Goal: Information Seeking & Learning: Learn about a topic

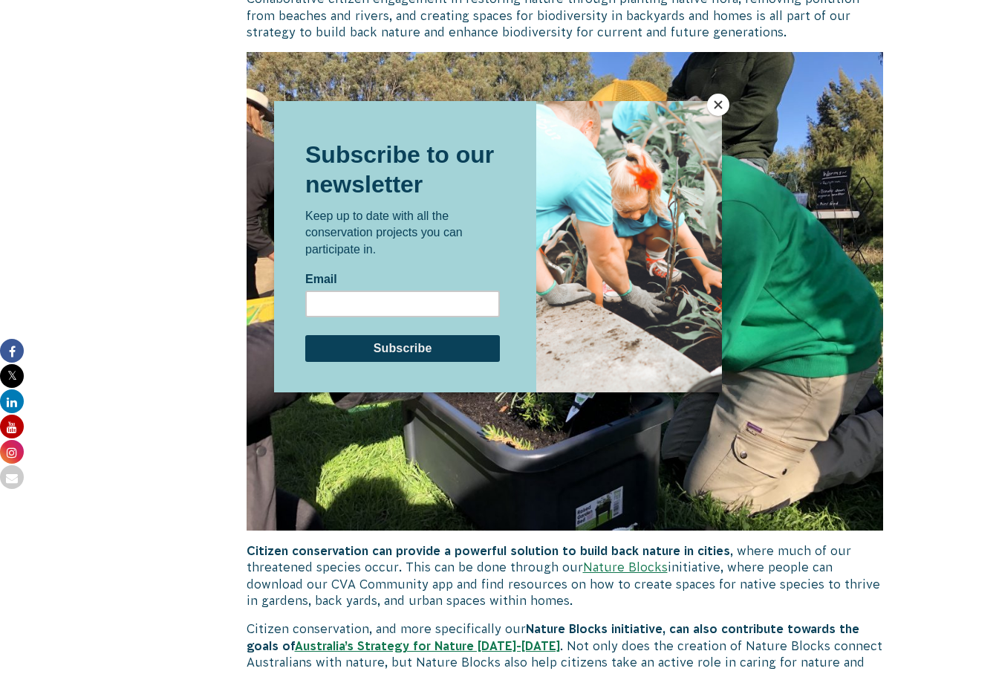
scroll to position [2806, 0]
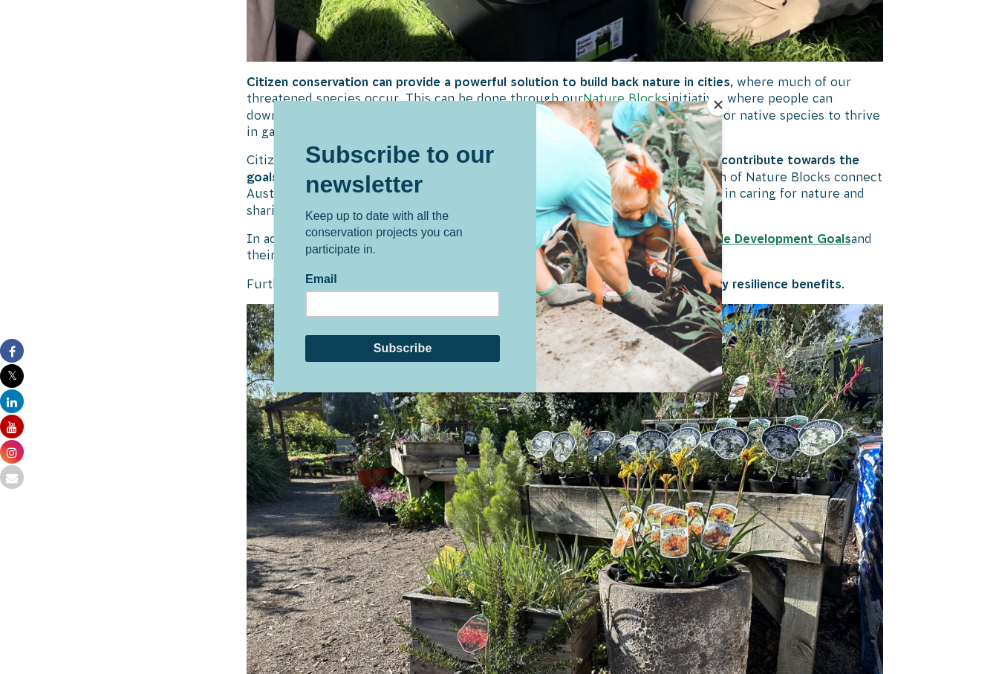
click at [714, 103] on button "Close" at bounding box center [718, 105] width 22 height 22
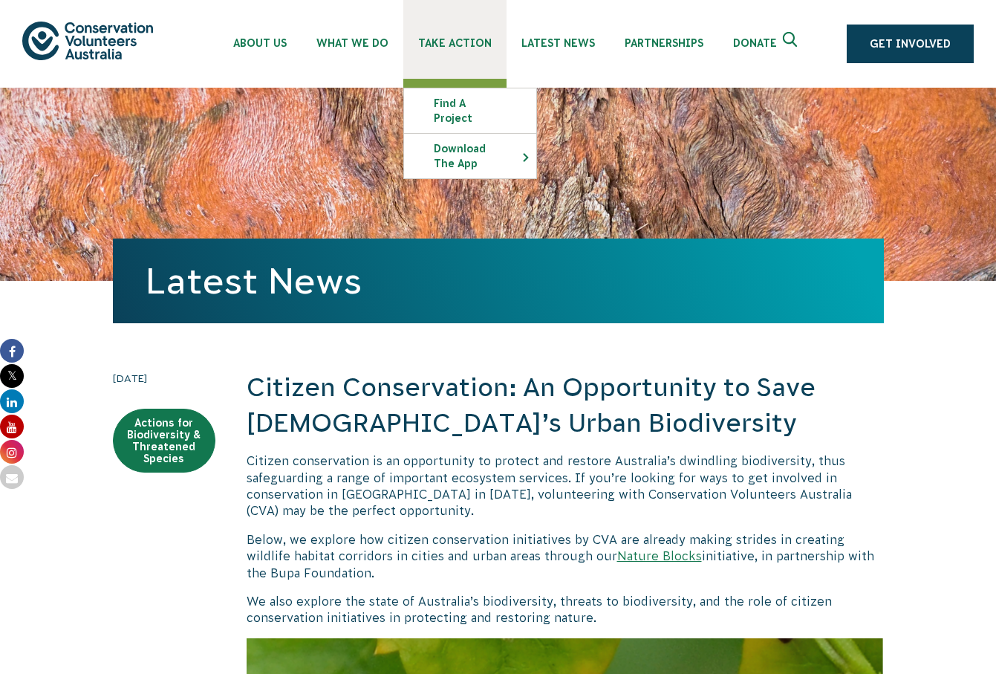
scroll to position [0, 0]
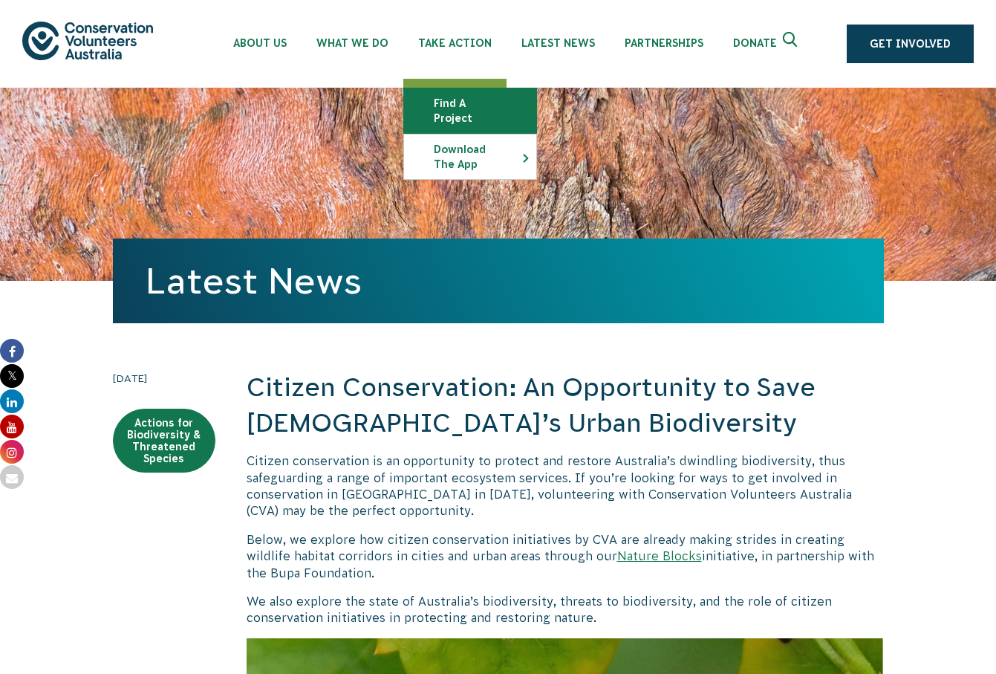
click at [456, 105] on link "Find a project" at bounding box center [470, 110] width 132 height 45
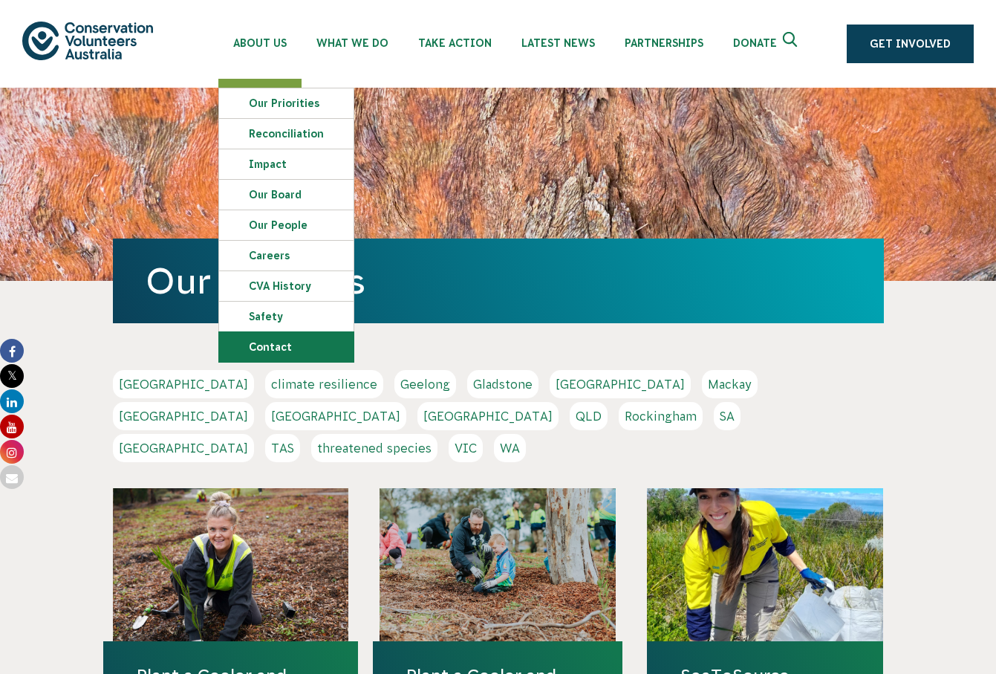
click at [291, 345] on link "Contact" at bounding box center [286, 347] width 134 height 30
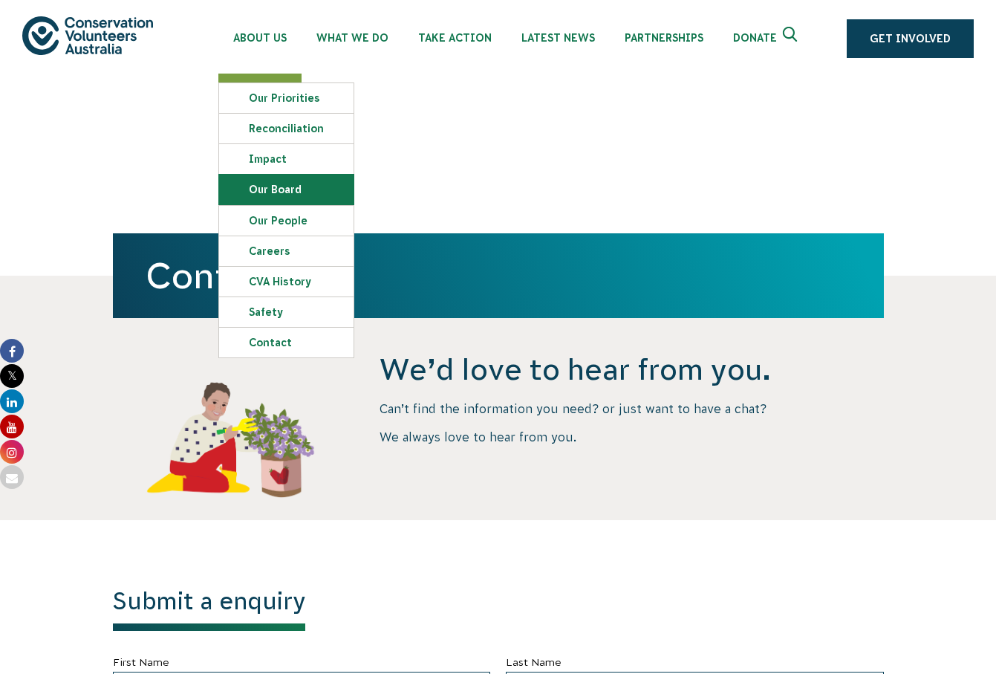
scroll to position [1, 1]
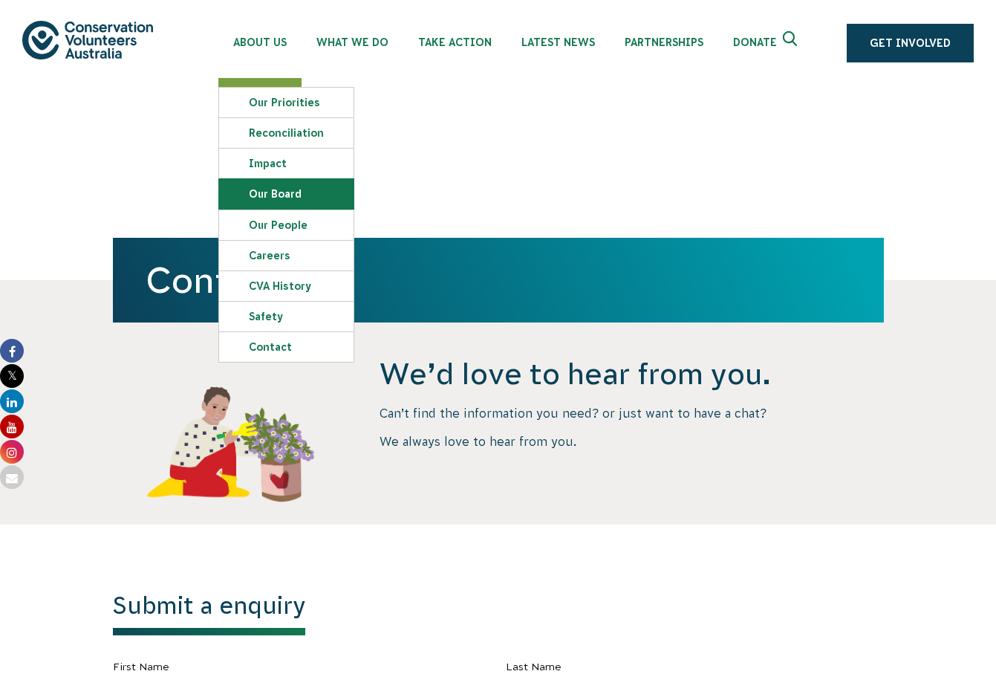
click at [266, 191] on link "Our Board" at bounding box center [286, 194] width 134 height 30
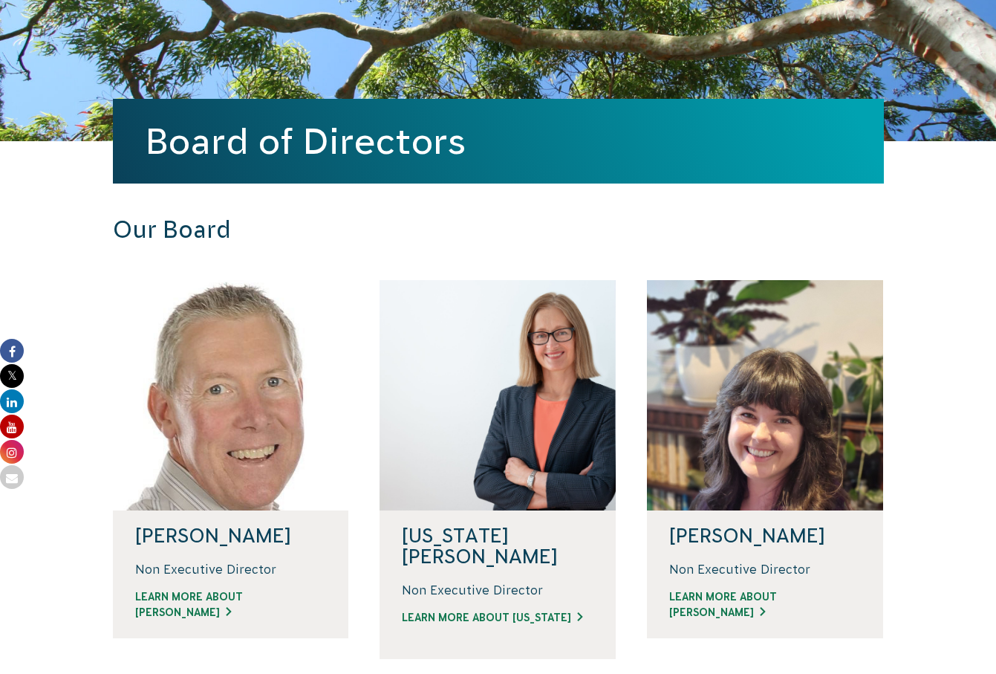
scroll to position [138, 0]
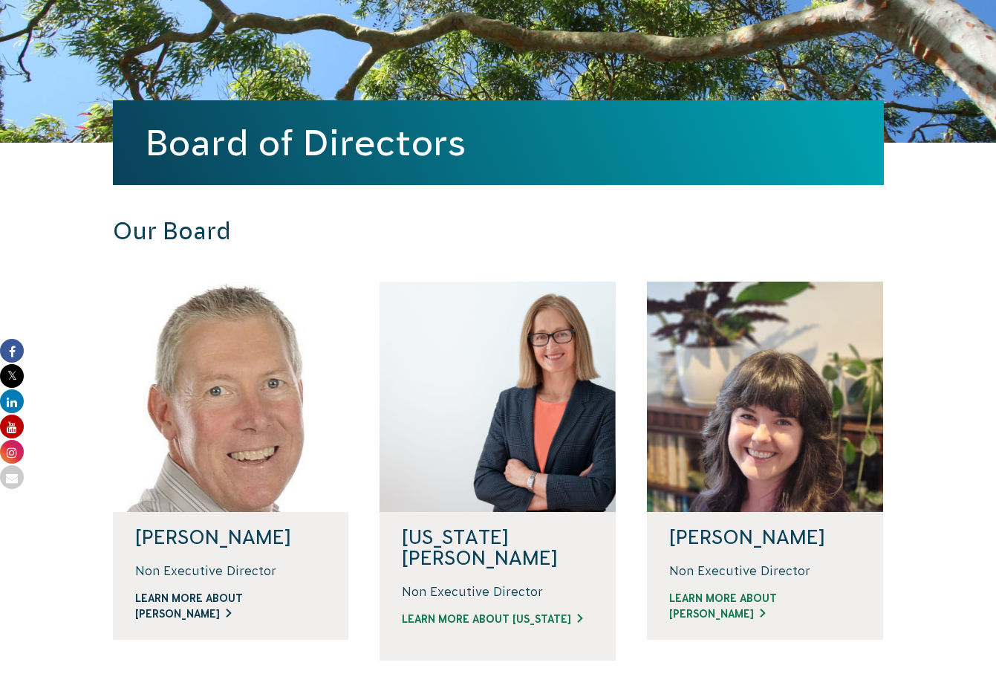
click at [205, 597] on link "LEARN MORE ABOUT DAVID" at bounding box center [231, 605] width 192 height 31
click at [489, 611] on link "LEARN MORE ABOUT VIRGINIA" at bounding box center [498, 619] width 192 height 16
click at [735, 603] on link "LEARN MORE ABOUT JODI" at bounding box center [765, 605] width 192 height 31
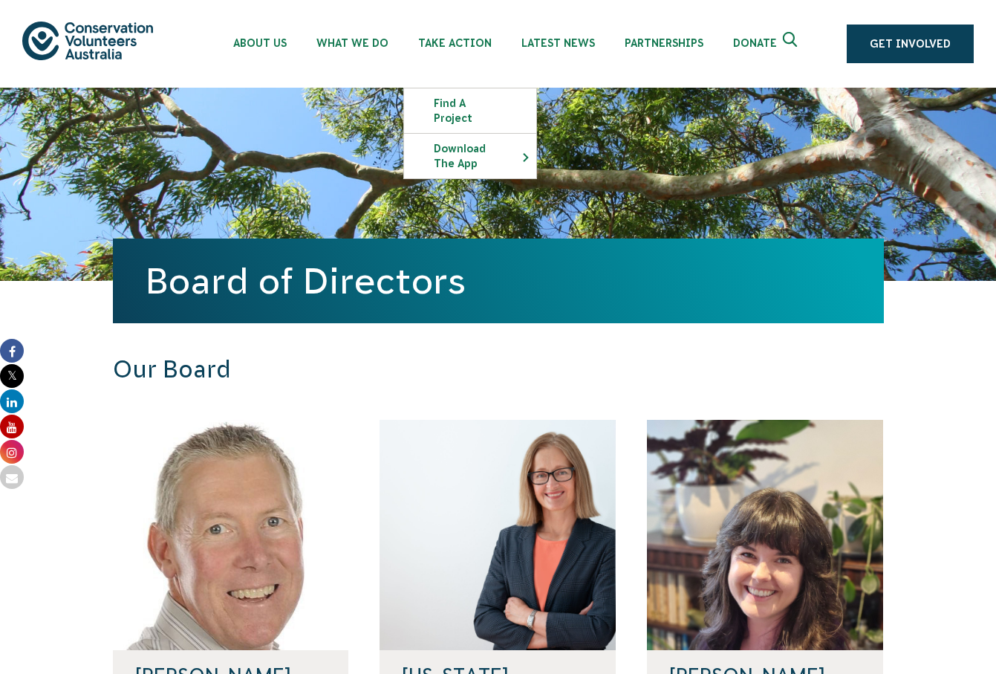
scroll to position [0, 0]
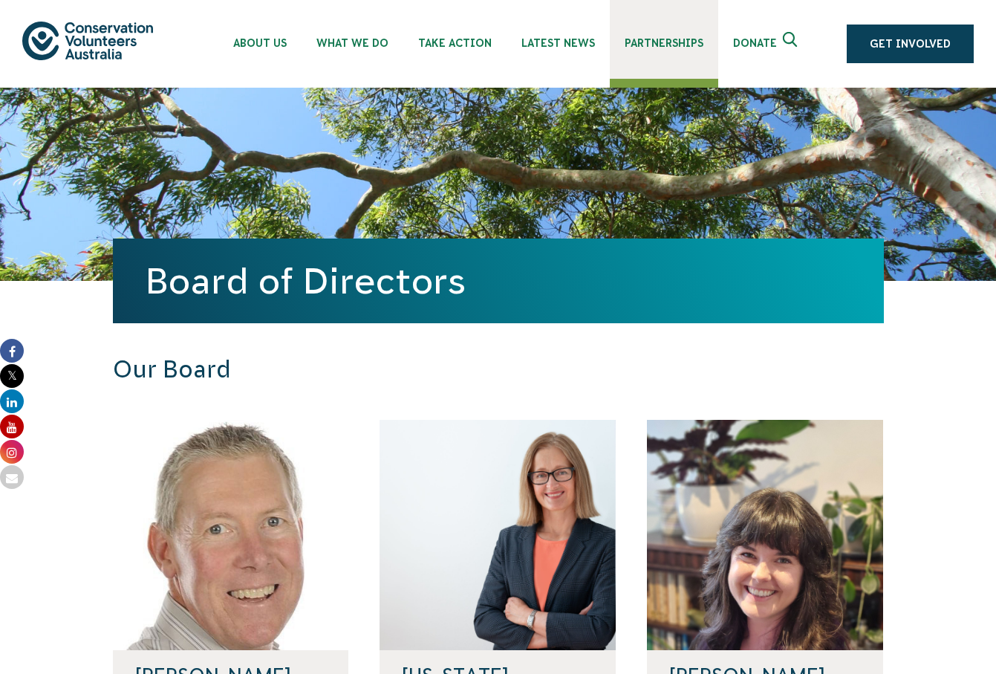
click at [641, 43] on span "Partnerships" at bounding box center [664, 43] width 79 height 12
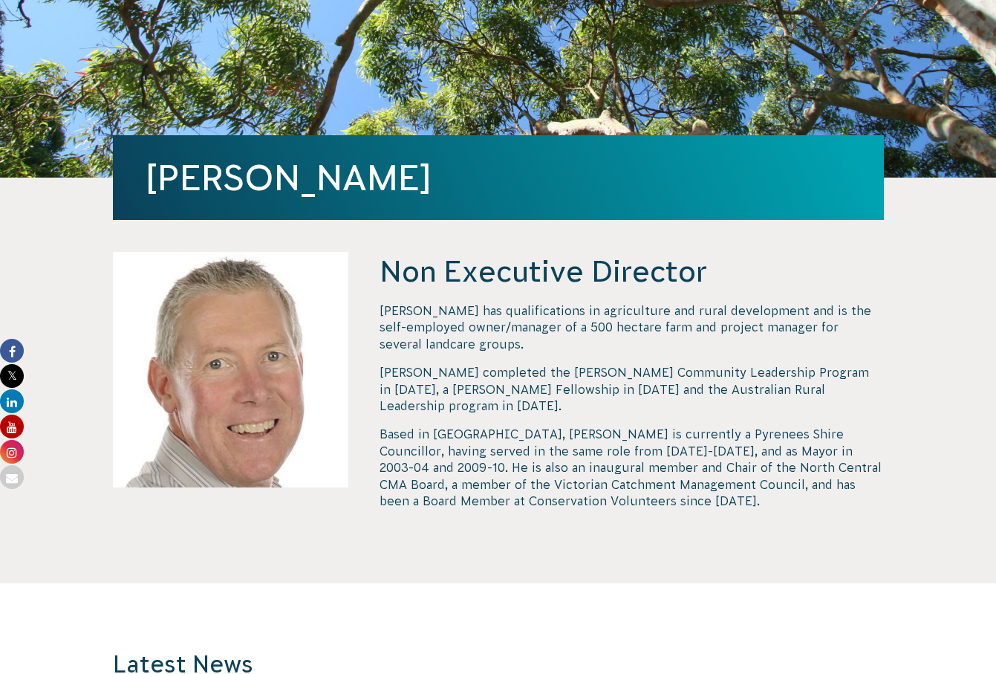
scroll to position [284, 0]
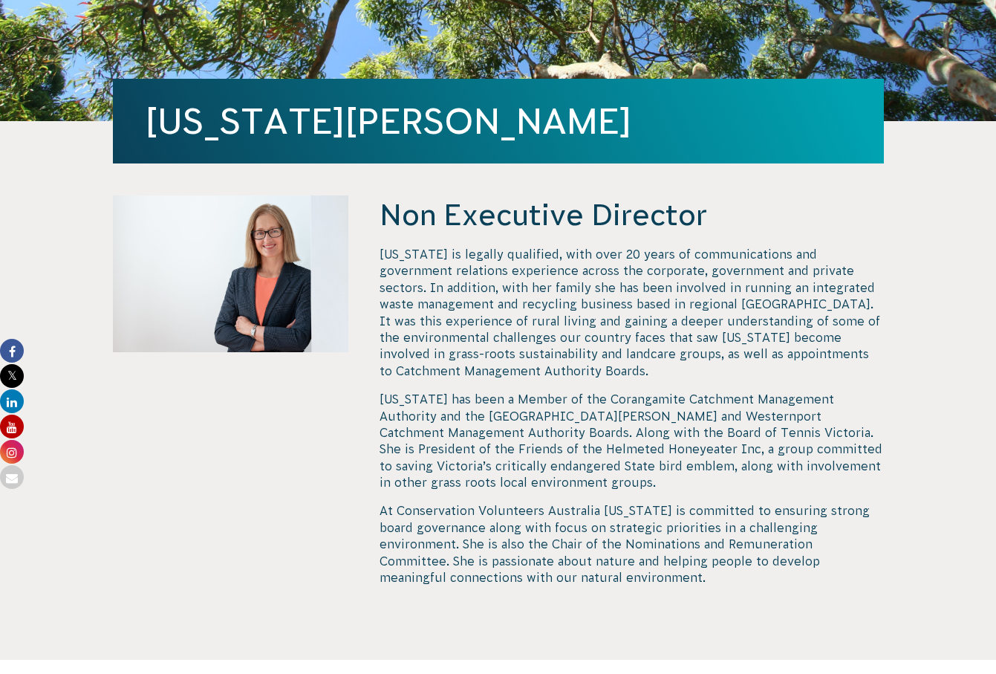
scroll to position [339, 0]
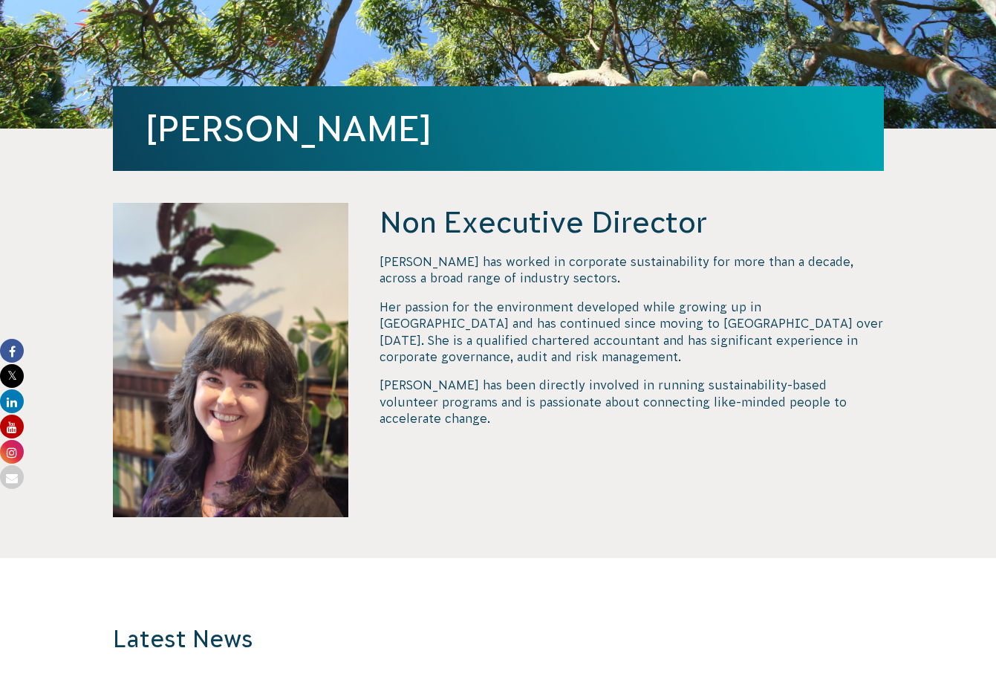
scroll to position [341, 0]
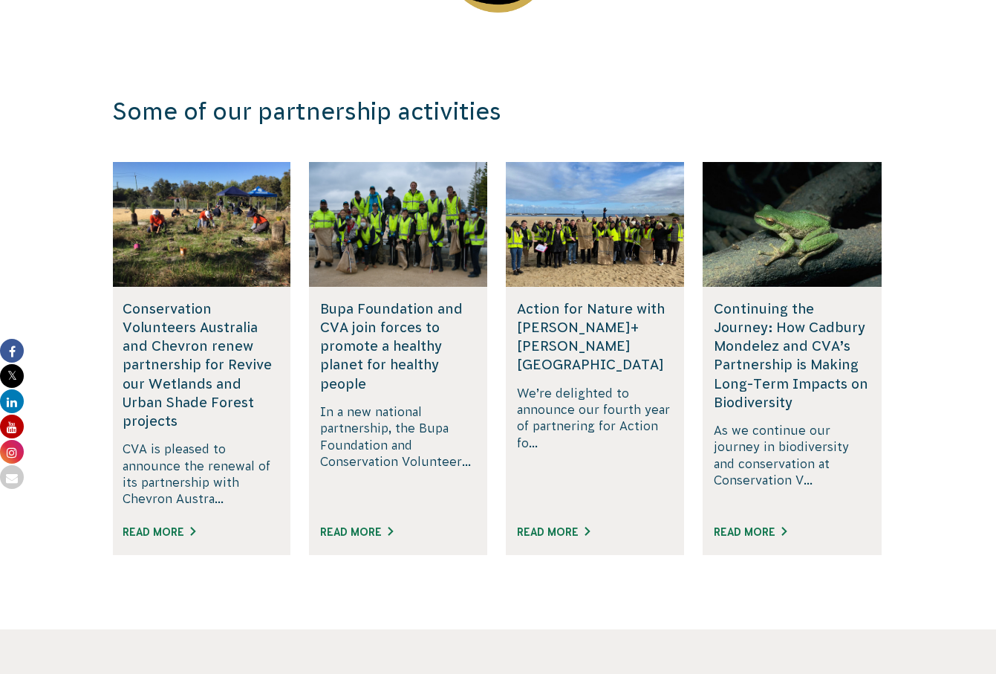
scroll to position [2456, 0]
